Goal: Task Accomplishment & Management: Manage account settings

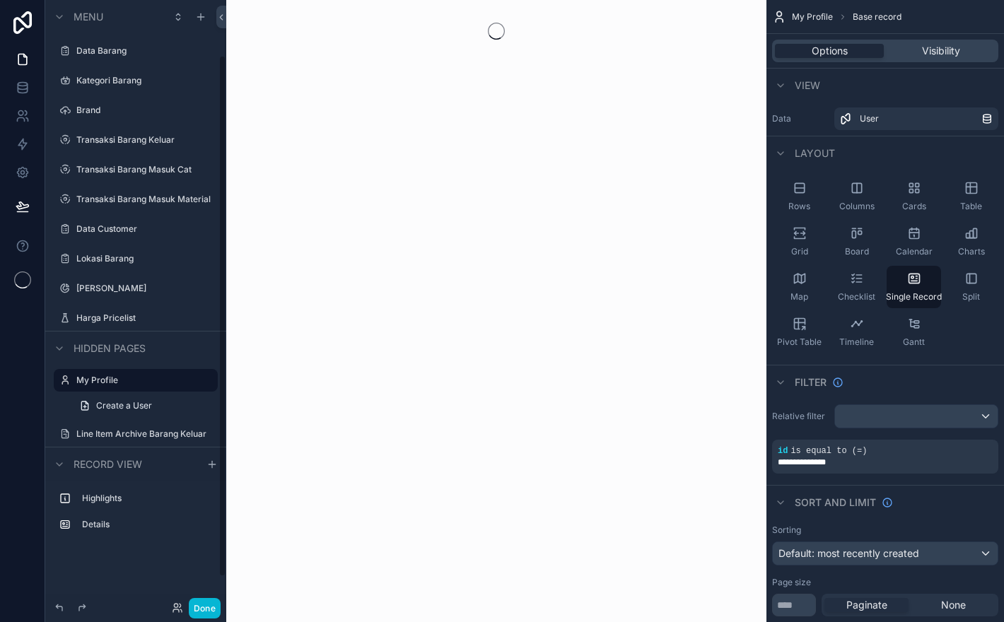
scroll to position [64, 0]
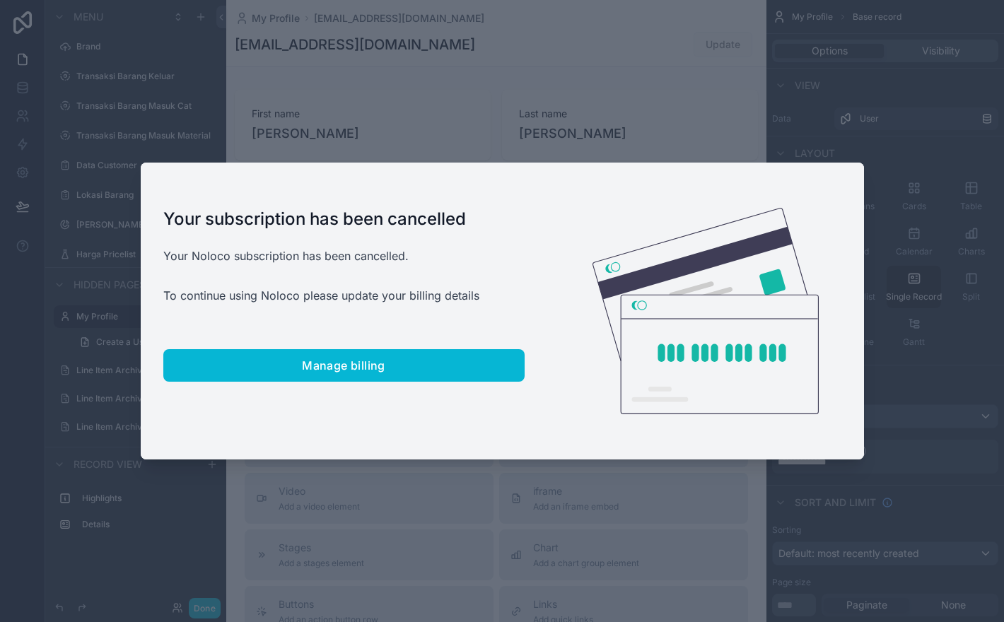
click at [651, 123] on div at bounding box center [502, 311] width 1004 height 622
click at [673, 129] on div at bounding box center [502, 311] width 1004 height 622
click at [760, 106] on div at bounding box center [502, 311] width 1004 height 622
click at [779, 67] on div at bounding box center [502, 311] width 1004 height 622
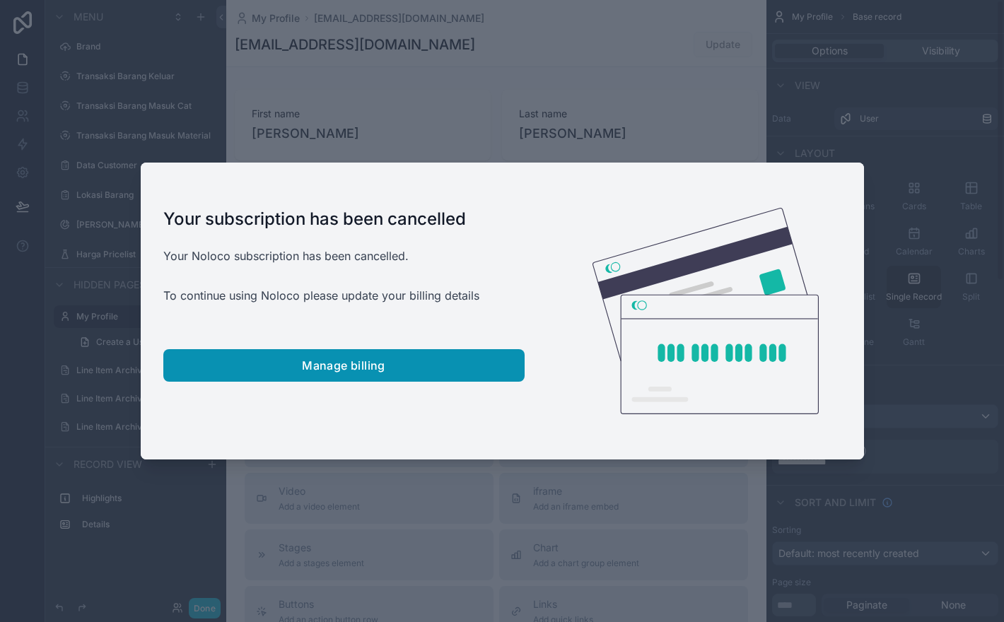
click at [447, 372] on button "Manage billing" at bounding box center [343, 365] width 361 height 33
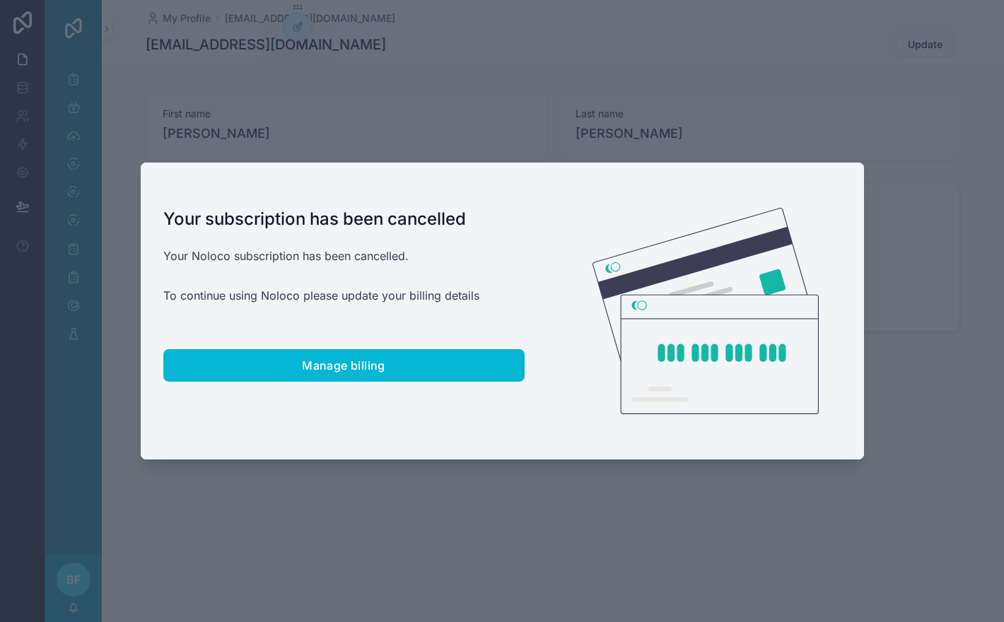
click at [445, 480] on div at bounding box center [502, 311] width 1004 height 622
copy div
click at [445, 480] on div at bounding box center [502, 311] width 1004 height 622
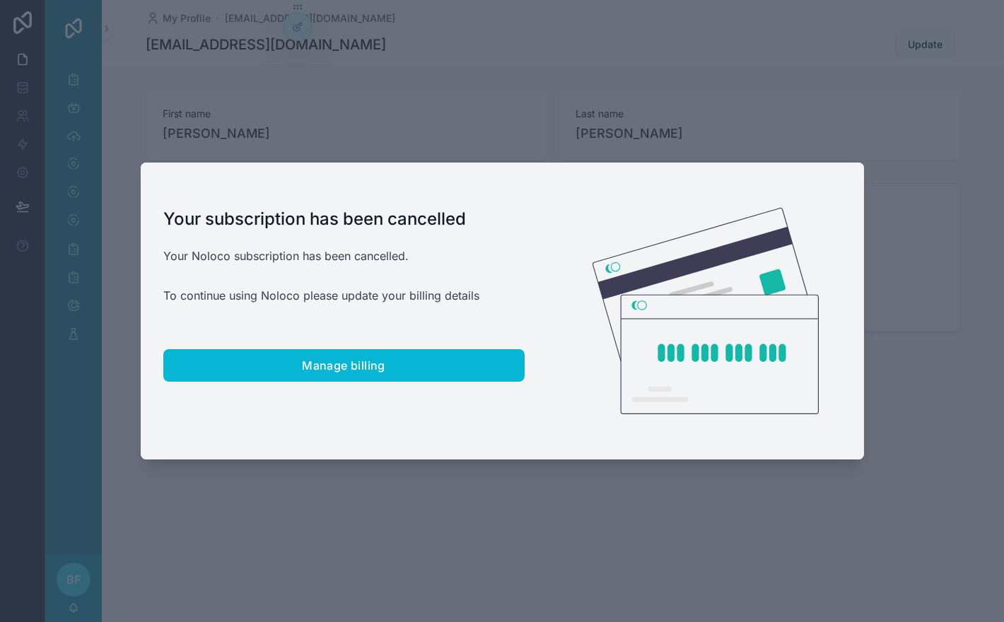
click at [445, 480] on div at bounding box center [502, 311] width 1004 height 622
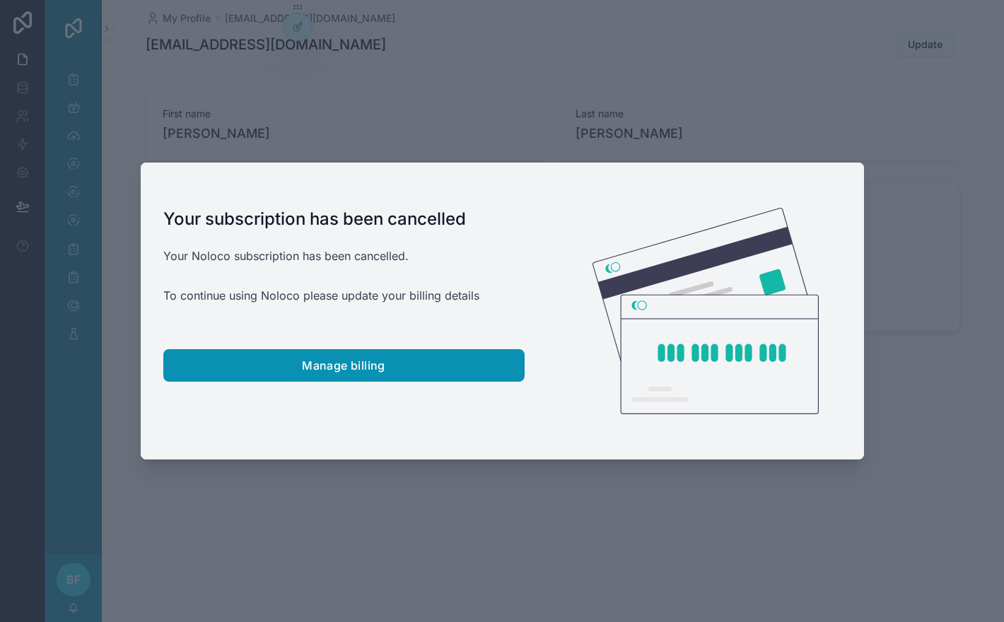
click at [441, 366] on button "Manage billing" at bounding box center [343, 365] width 361 height 33
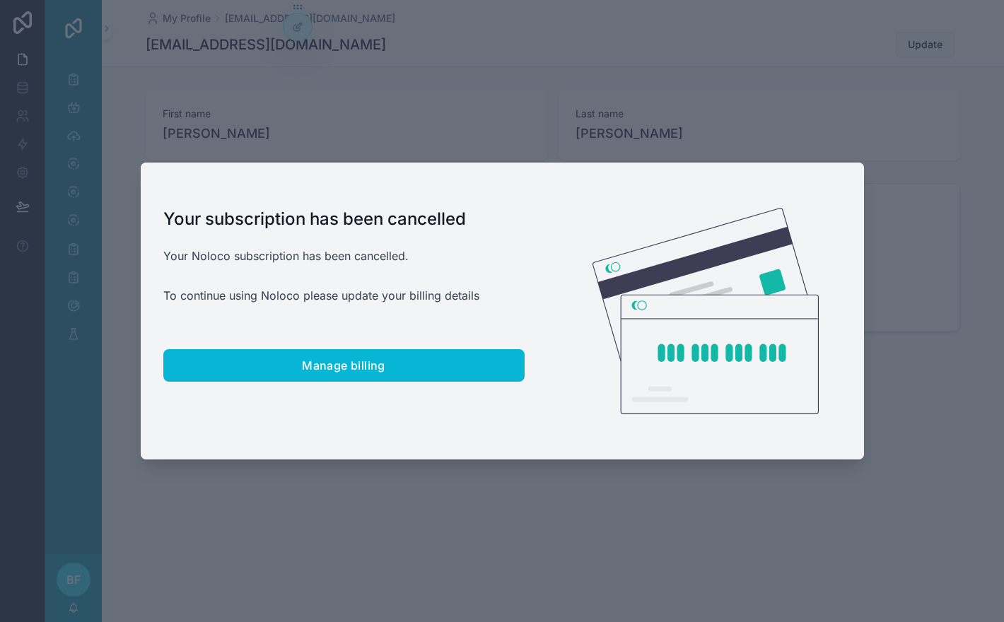
click at [842, 443] on div at bounding box center [705, 311] width 317 height 297
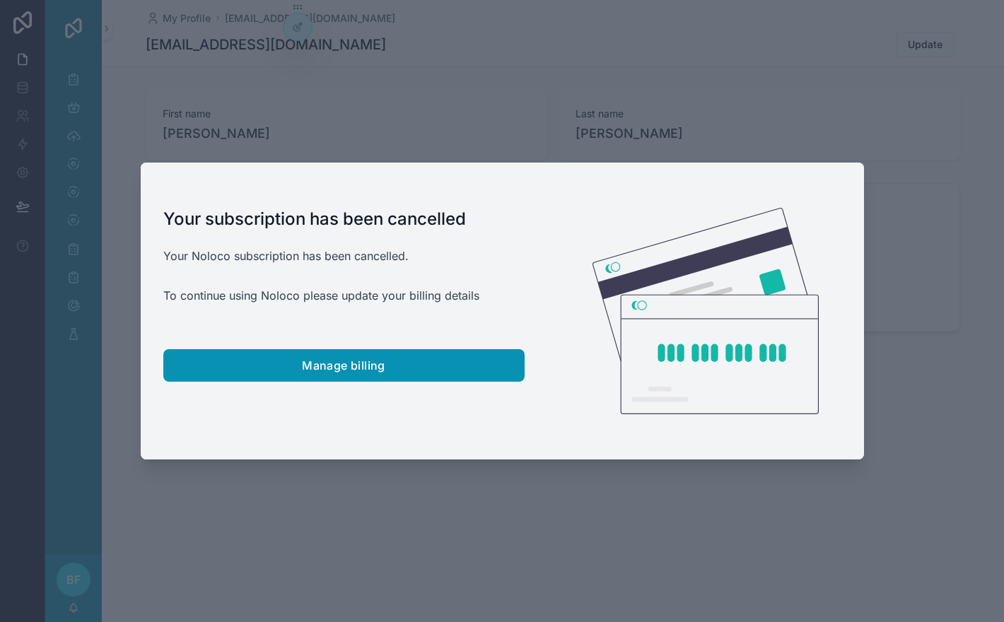
click at [382, 372] on button "Manage billing" at bounding box center [343, 365] width 361 height 33
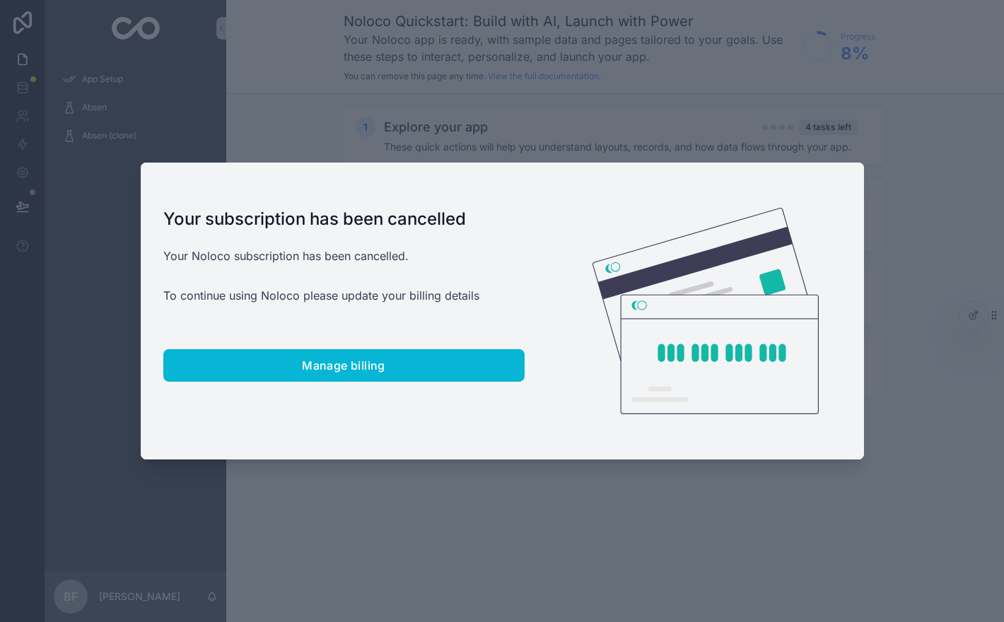
click at [443, 492] on div at bounding box center [502, 311] width 1004 height 622
